Goal: Information Seeking & Learning: Learn about a topic

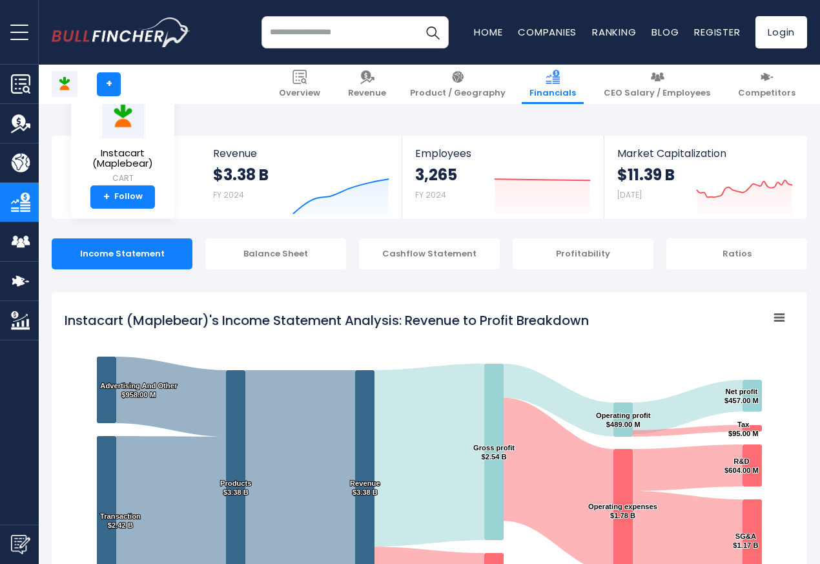
scroll to position [699, 0]
